Goal: Task Accomplishment & Management: Manage account settings

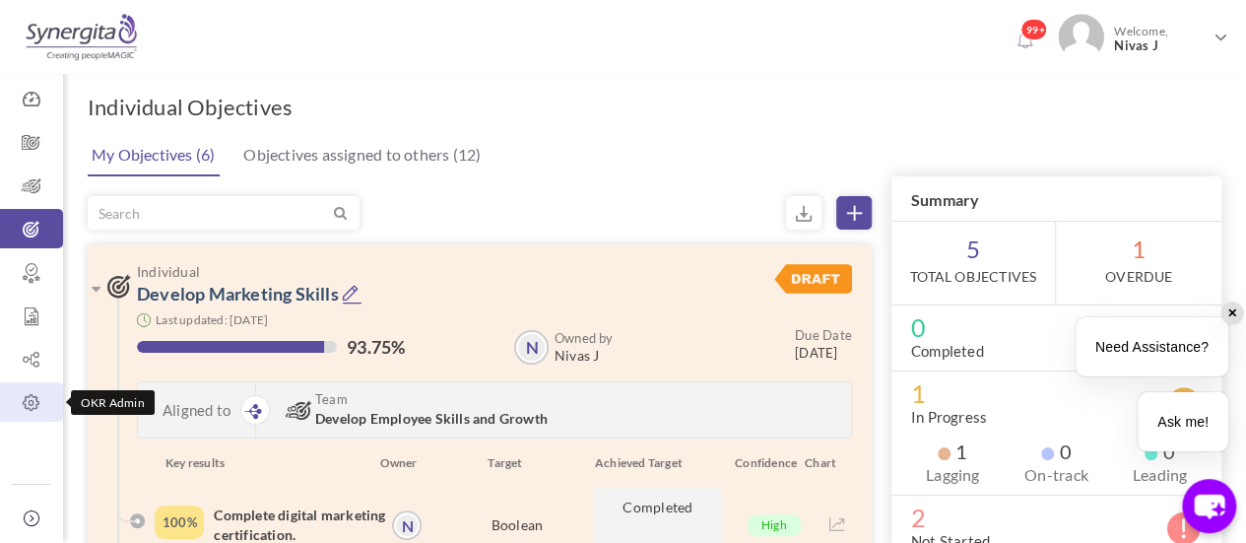
click at [34, 405] on icon at bounding box center [31, 403] width 63 height 20
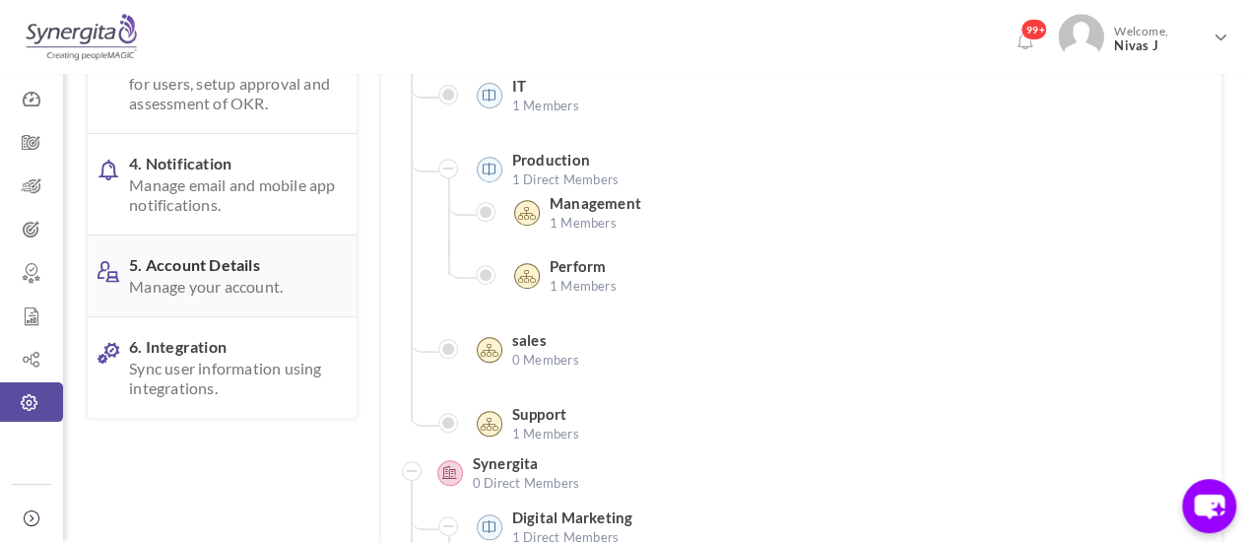
scroll to position [246, 0]
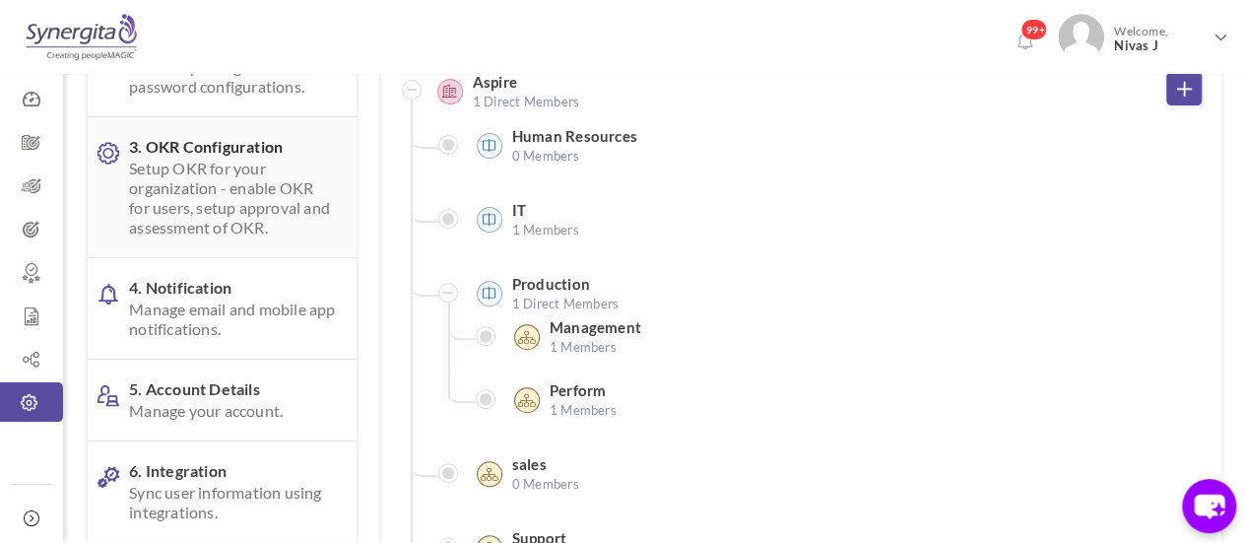
click at [239, 211] on span "Setup OKR for your organization - enable OKR for users, setup approval and asse…" at bounding box center [232, 198] width 207 height 79
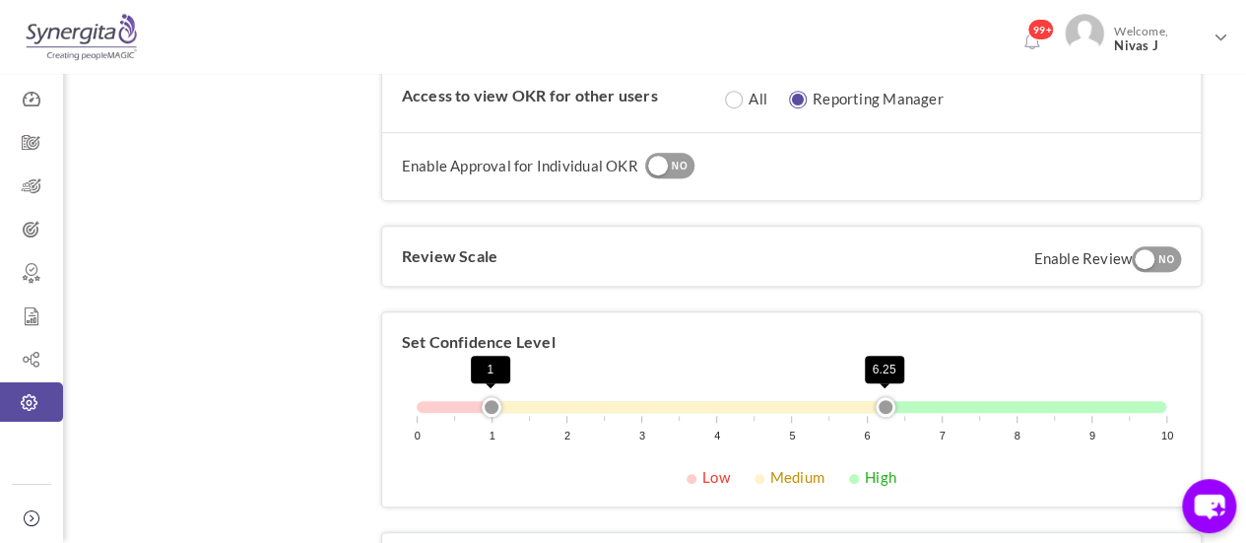
scroll to position [757, 0]
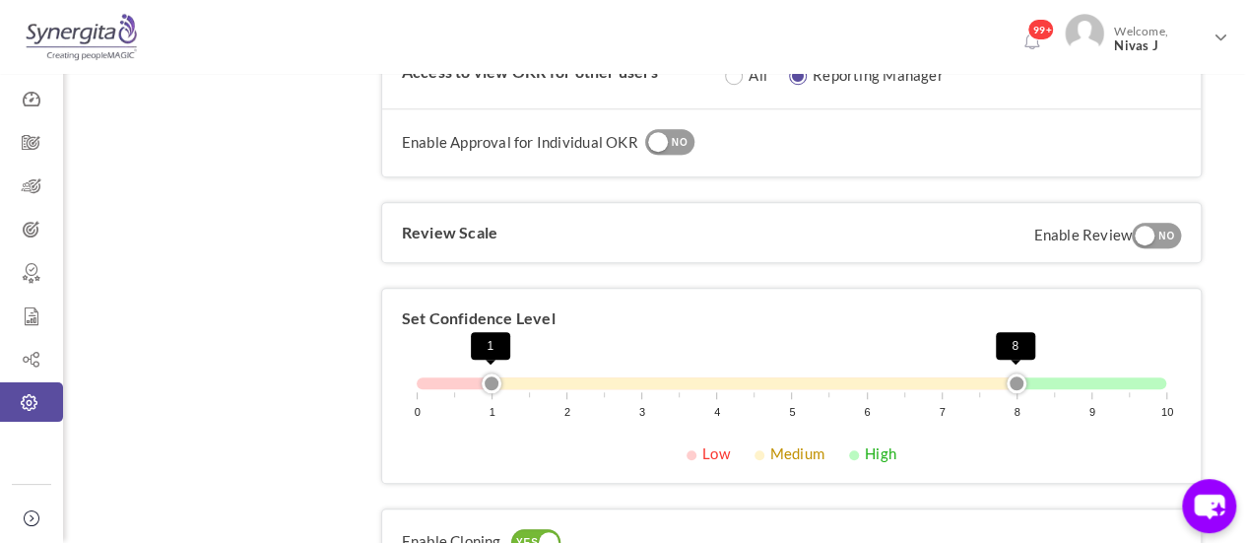
click at [1016, 381] on div "0 1 2 3 4 5 6 7 8 9 10 1 8" at bounding box center [792, 383] width 750 height 12
click at [907, 385] on div "0 1 2 3 4 5 6 7 8 9 10 1 8" at bounding box center [791, 405] width 779 height 76
click at [903, 385] on div "0 1 2 3 4 5 6 7 8 9 10 1 8" at bounding box center [791, 405] width 779 height 76
click at [894, 379] on div "0 1 2 3 4 5 6 7 8 9 10 1 6.5" at bounding box center [792, 383] width 750 height 12
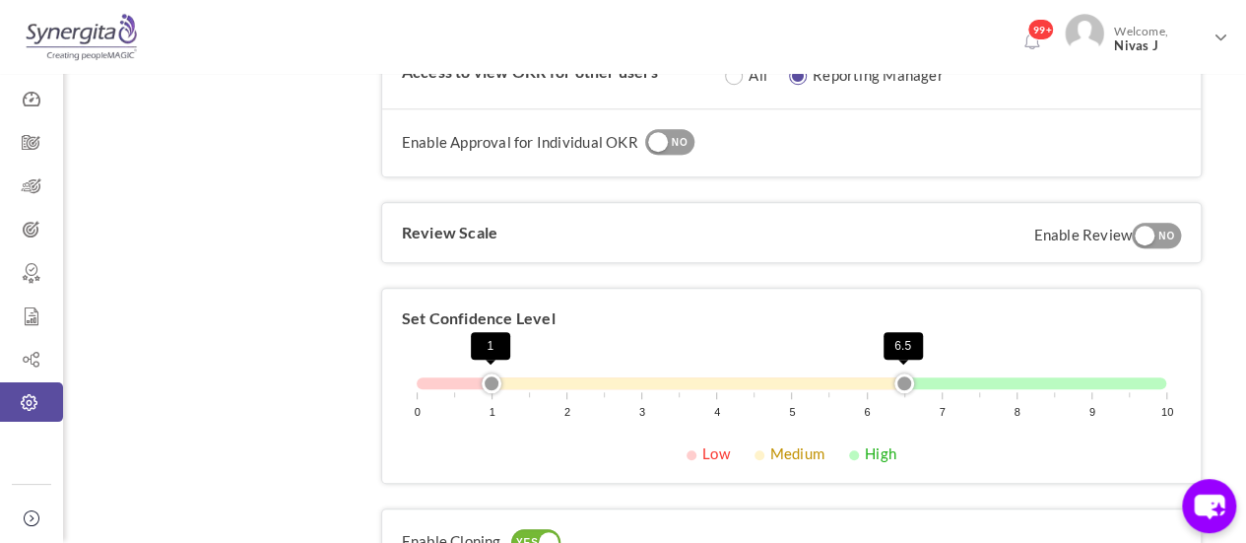
click at [869, 378] on div "0 1 2 3 4 5 6 7 8 9 10 1 6.5" at bounding box center [792, 383] width 750 height 12
click at [905, 378] on div "0 1 2 3 4 5 6 7 8 9 10 1 6.5" at bounding box center [792, 383] width 750 height 12
click at [889, 379] on div "0 1 2 3 4 5 6 7 8 9 10 1 6.25" at bounding box center [792, 383] width 750 height 12
click at [832, 378] on div "0 1 2 3 4 5 6 7 8 9 10 1 5.5" at bounding box center [792, 383] width 750 height 12
click at [890, 381] on div "0 1 2 3 4 5 6 7 8 9 10 1 6.25" at bounding box center [792, 383] width 750 height 12
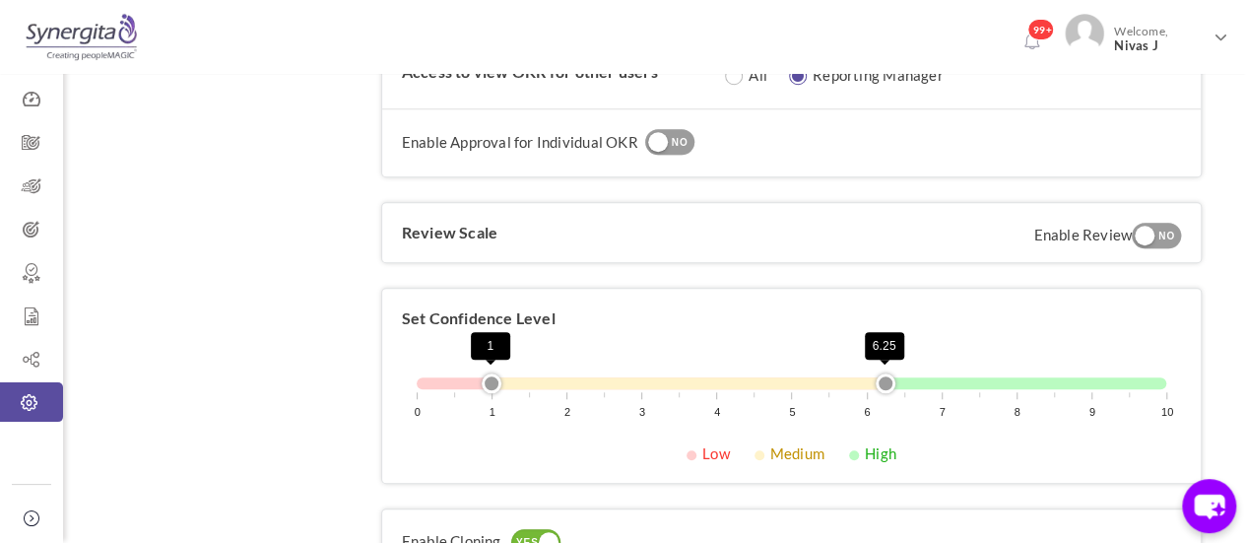
click at [526, 384] on div "0 1 2 3 4 5 6 7 8 9 10 1 6.25" at bounding box center [791, 405] width 779 height 76
drag, startPoint x: 526, startPoint y: 384, endPoint x: 520, endPoint y: 375, distance: 10.7
click at [520, 375] on div "0 1 2 3 4 5 6 7 8 9 10 1 6.25" at bounding box center [791, 405] width 779 height 76
click at [942, 377] on div "0 1 2 3 4 5 6 7 8 9 10 1 7" at bounding box center [792, 383] width 750 height 12
click at [863, 382] on div "0 1 2 3 4 5 6 7 8 9 10 1 6" at bounding box center [792, 383] width 750 height 12
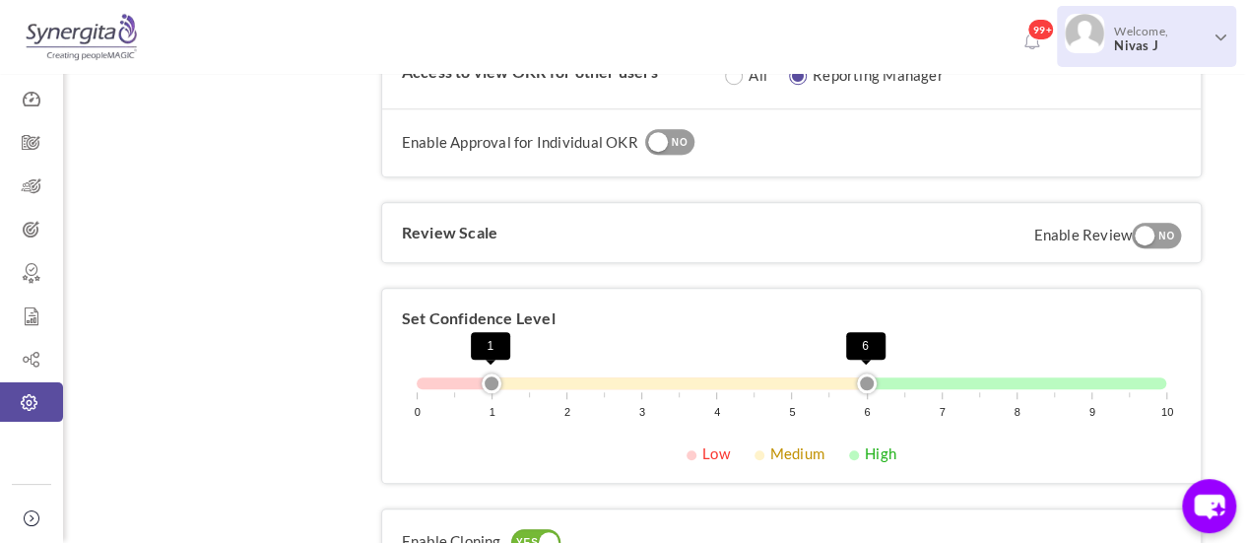
click at [1151, 47] on span "Nivas J" at bounding box center [1160, 45] width 93 height 15
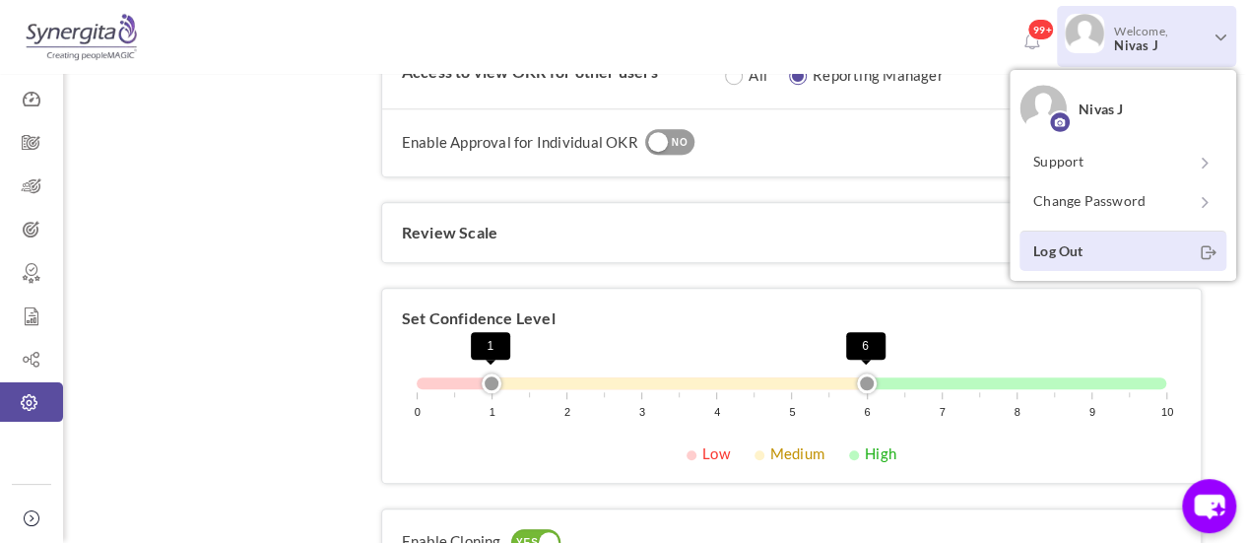
click at [1062, 256] on link "Log Out" at bounding box center [1123, 251] width 207 height 40
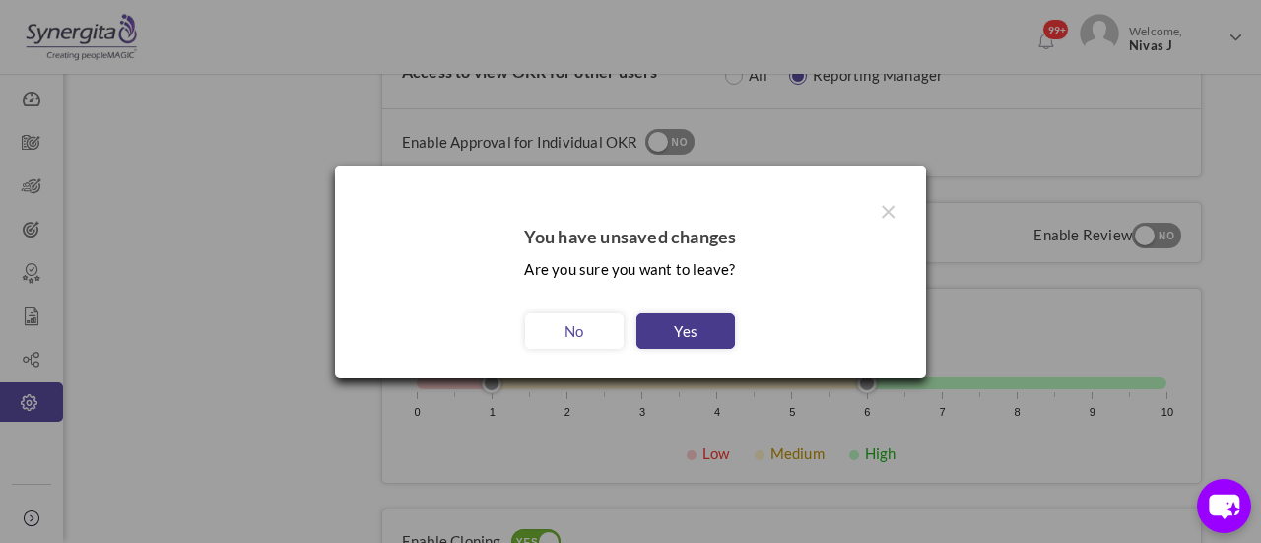
click at [701, 332] on link "Yes" at bounding box center [685, 330] width 99 height 35
